Goal: Task Accomplishment & Management: Manage account settings

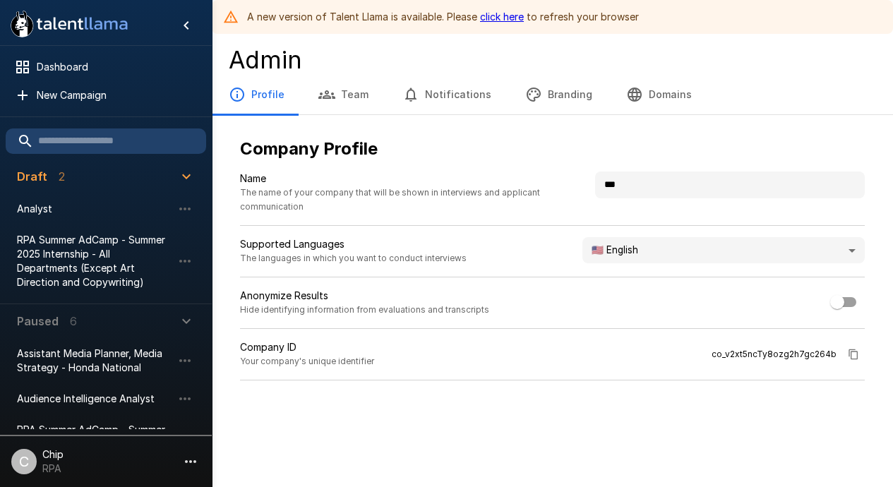
click at [501, 18] on link "click here" at bounding box center [502, 17] width 44 height 12
